Goal: Task Accomplishment & Management: Complete application form

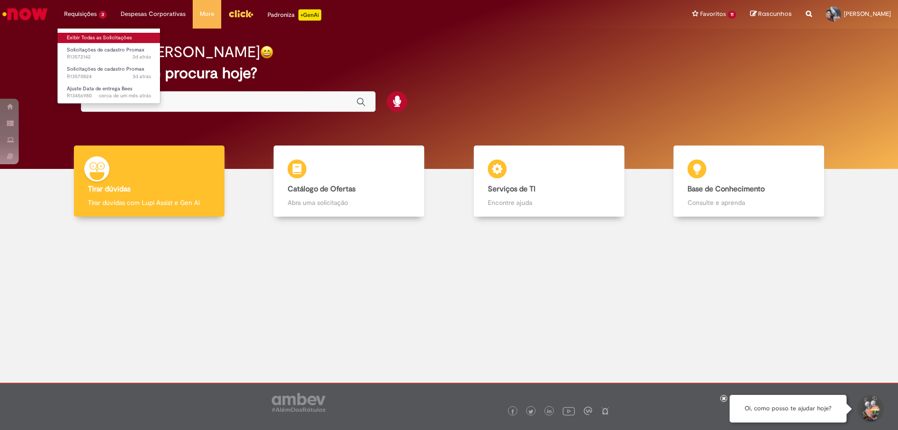
click at [80, 40] on link "Exibir Todas as Solicitações" at bounding box center [109, 38] width 103 height 10
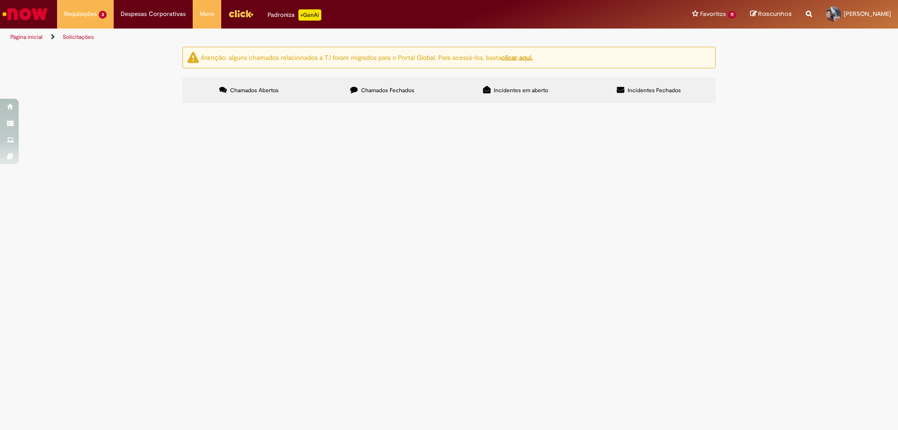
click at [0, 0] on span "IE REGULAR 23525 - ZECULTURAL BAR E TA vr" at bounding box center [0, 0] width 0 height 0
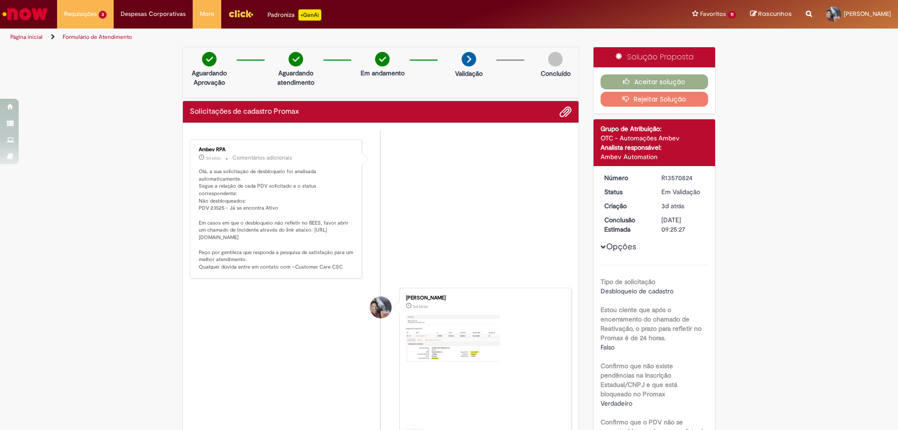
click at [622, 29] on div "Página inicial Formulário de Atendimento" at bounding box center [449, 37] width 898 height 17
click at [642, 80] on button "Aceitar solução" at bounding box center [655, 81] width 108 height 15
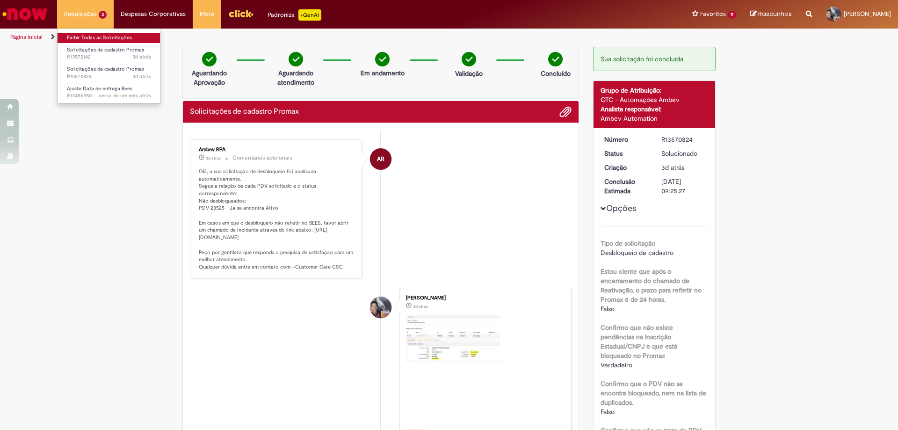
click at [84, 34] on link "Exibir Todas as Solicitações" at bounding box center [109, 38] width 103 height 10
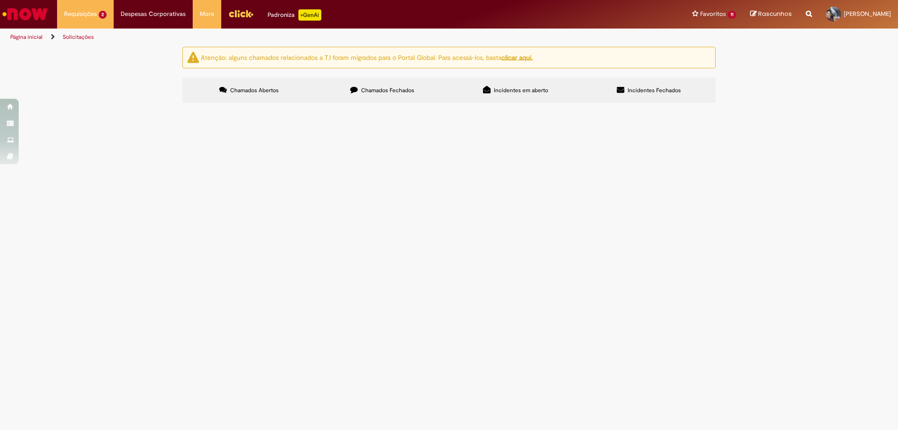
click at [0, 0] on span "Duplicado" at bounding box center [0, 0] width 0 height 0
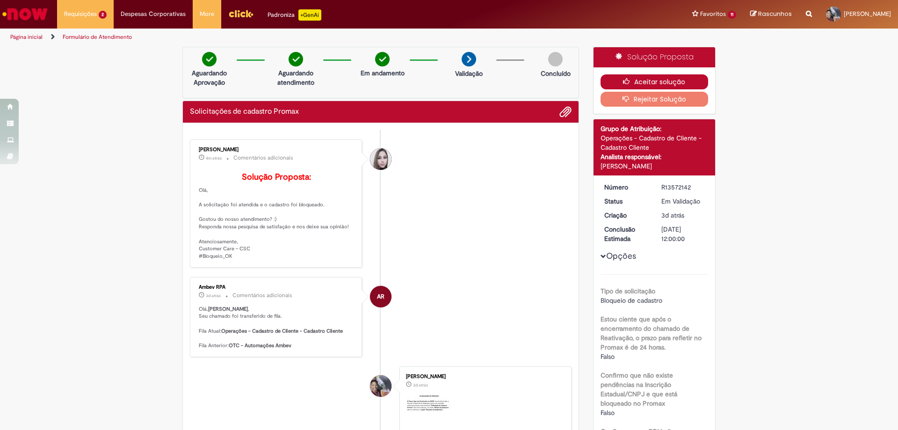
click at [624, 80] on icon "button" at bounding box center [628, 81] width 11 height 7
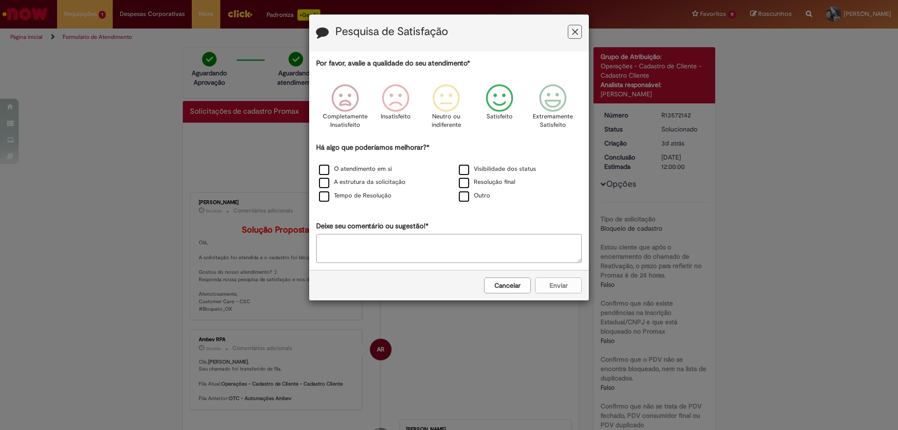
click at [494, 106] on icon "Feedback" at bounding box center [499, 98] width 35 height 28
click at [321, 200] on label "Tempo de Resolução" at bounding box center [355, 195] width 73 height 9
click at [552, 284] on button "Enviar" at bounding box center [558, 285] width 47 height 16
click at [531, 284] on button "Cancelar" at bounding box center [507, 285] width 47 height 16
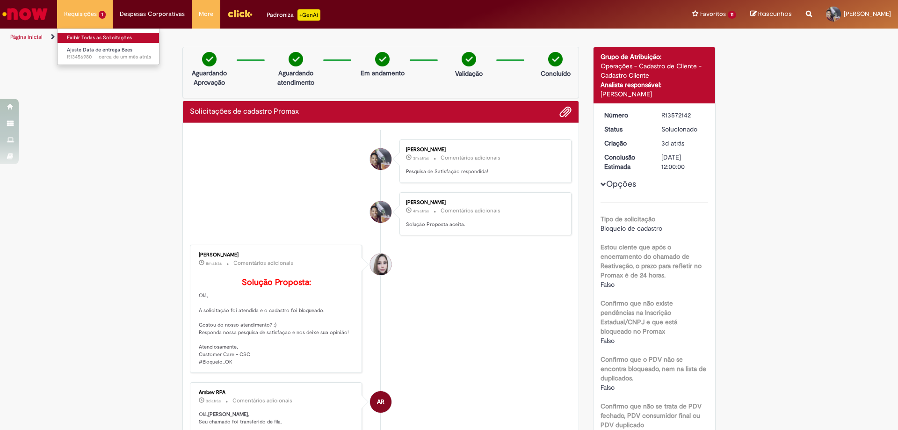
click at [80, 36] on link "Exibir Todas as Solicitações" at bounding box center [109, 38] width 103 height 10
